Goal: Task Accomplishment & Management: Use online tool/utility

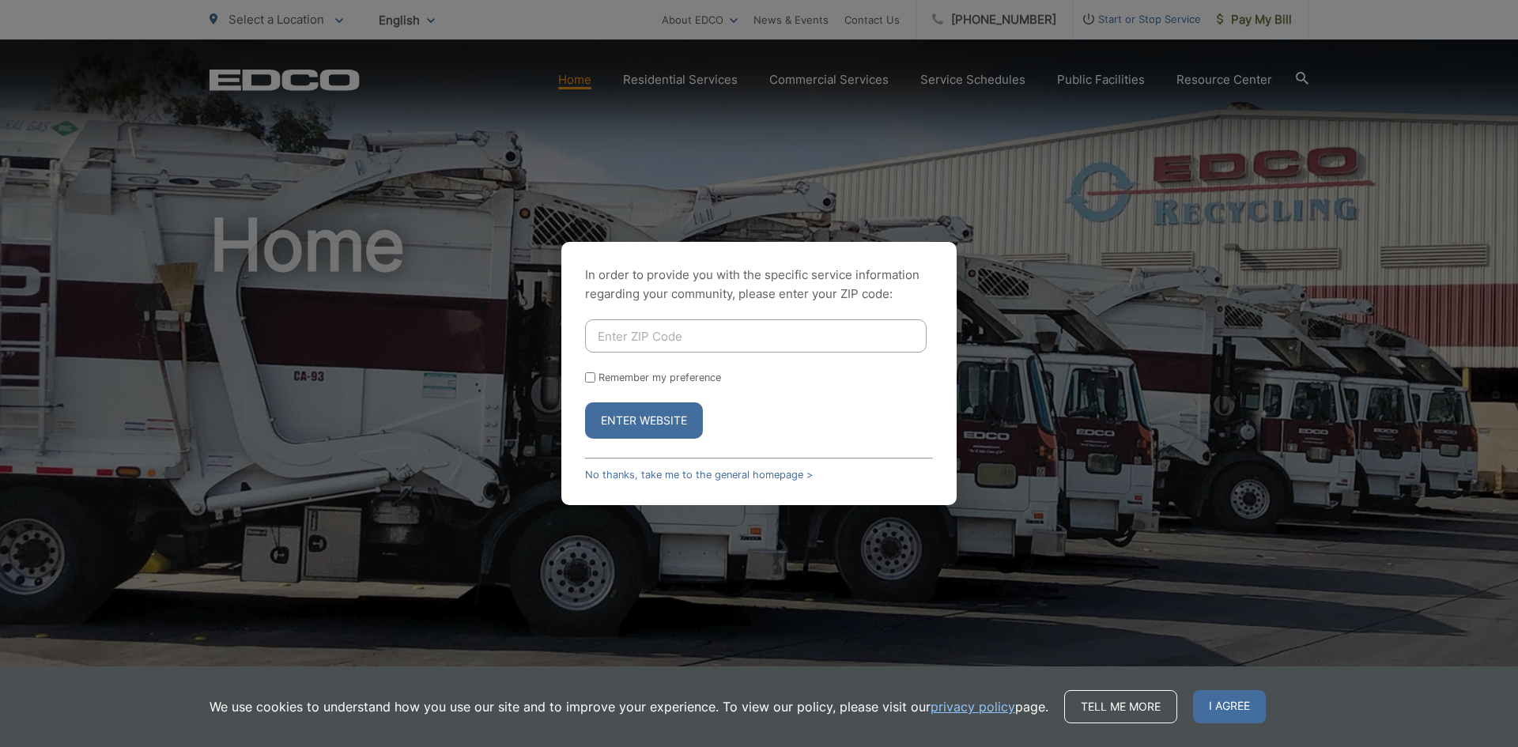
click at [698, 327] on input "Enter ZIP Code" at bounding box center [756, 335] width 342 height 33
type input "91977"
click at [585, 402] on button "Enter Website" at bounding box center [644, 420] width 118 height 36
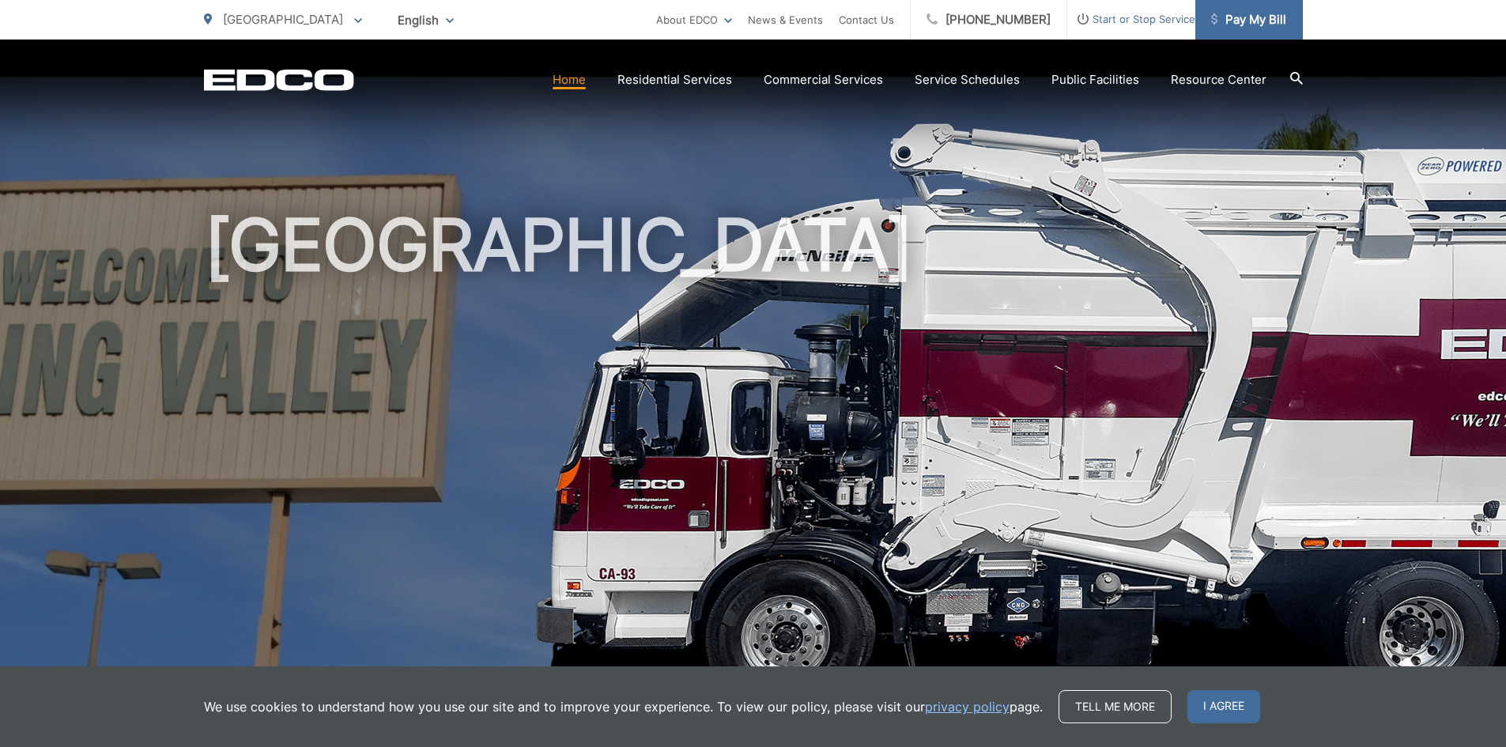
click at [1240, 13] on span "Pay My Bill" at bounding box center [1248, 19] width 75 height 19
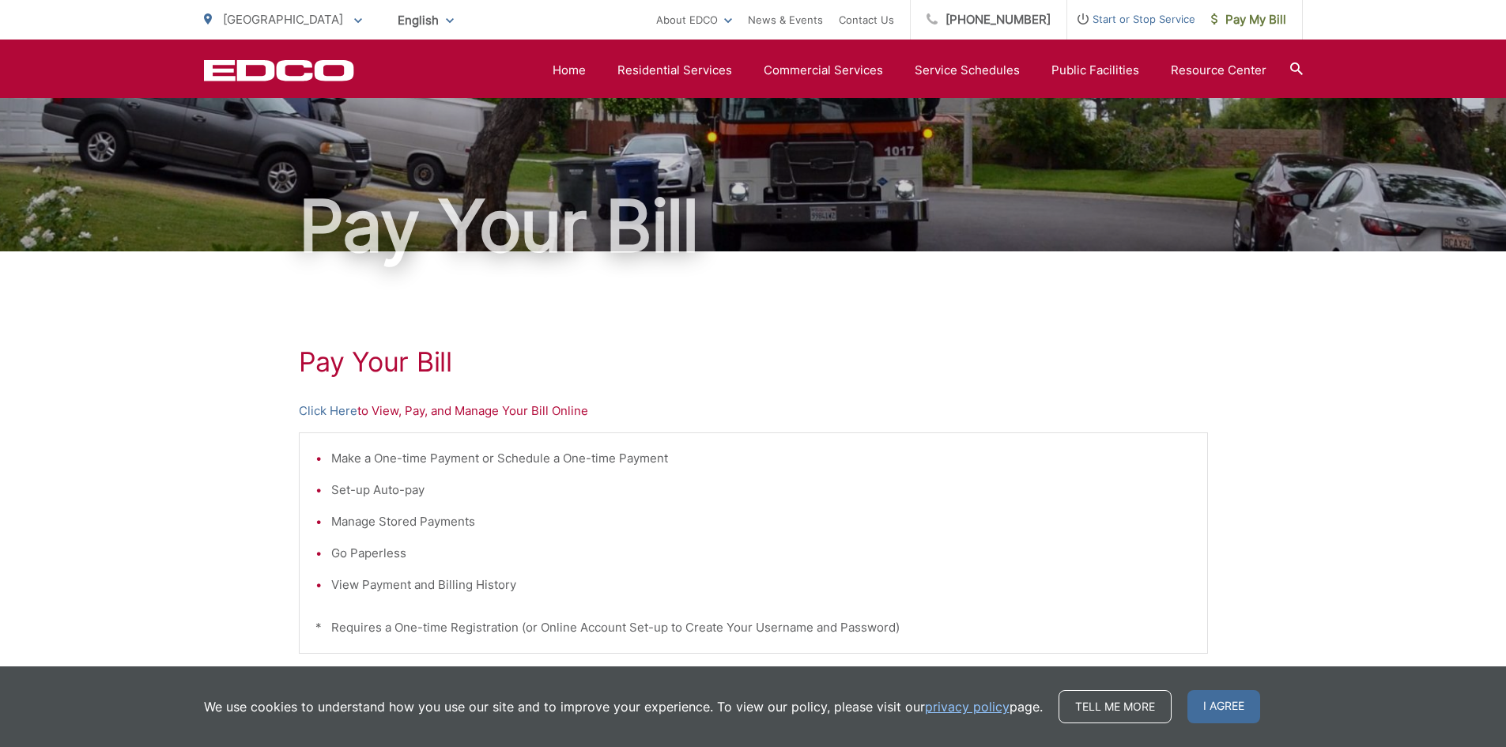
scroll to position [61, 0]
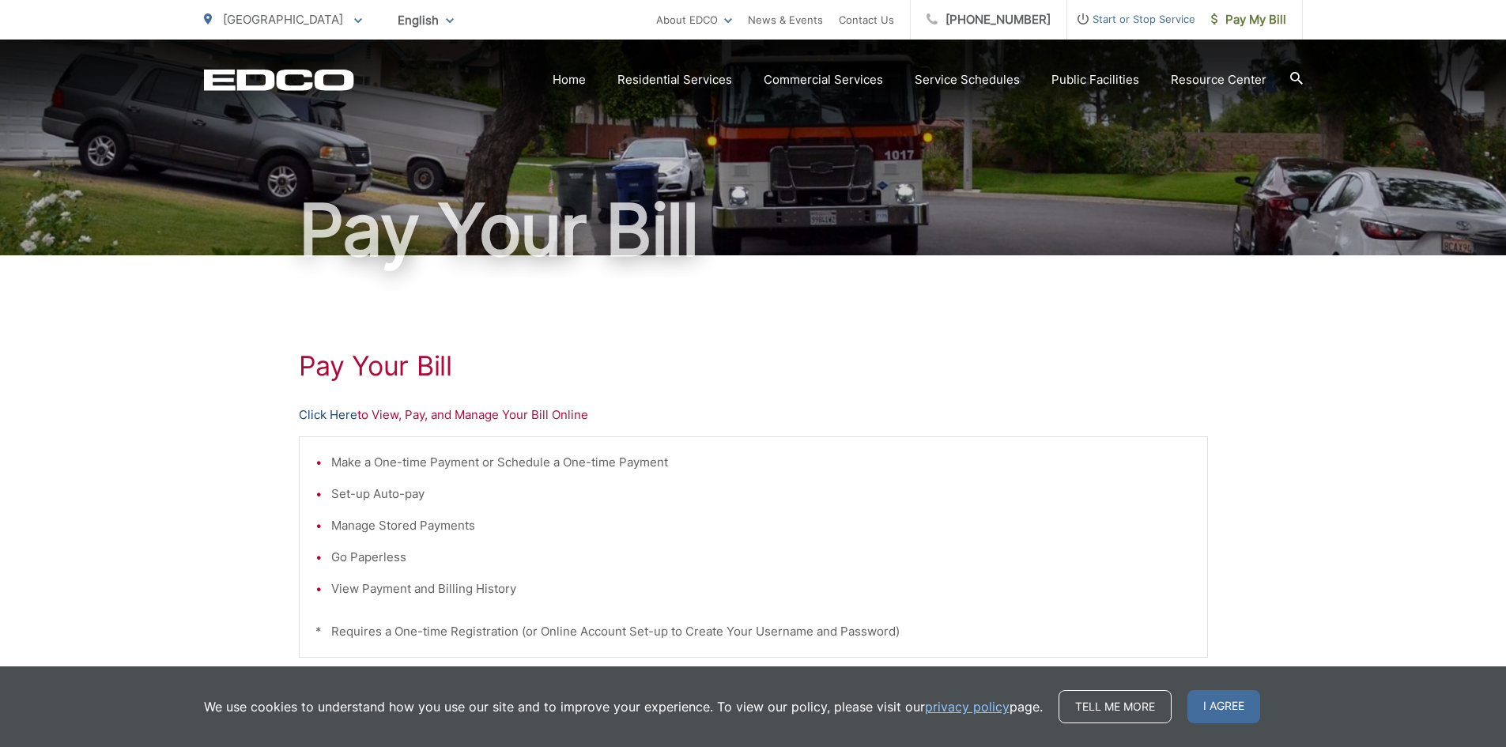
click at [311, 413] on link "Click Here" at bounding box center [328, 415] width 59 height 19
